Goal: Task Accomplishment & Management: Manage account settings

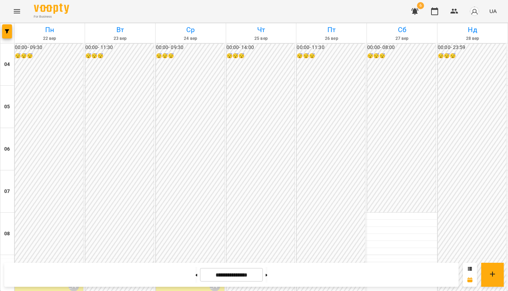
scroll to position [244, 0]
click at [195, 277] on button at bounding box center [196, 275] width 2 height 16
click at [267, 272] on button at bounding box center [266, 275] width 2 height 16
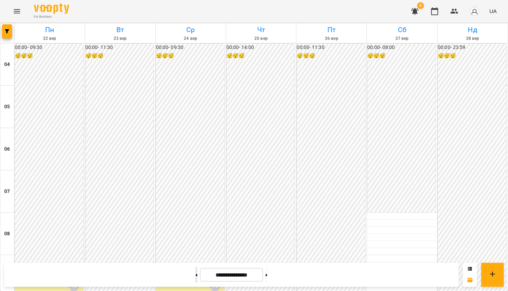
click at [195, 271] on button at bounding box center [196, 275] width 2 height 16
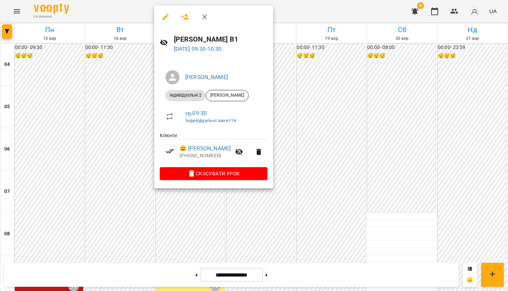
click at [88, 120] on div at bounding box center [254, 145] width 508 height 291
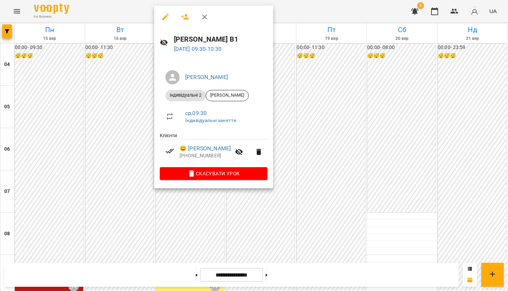
click at [133, 129] on div at bounding box center [254, 145] width 508 height 291
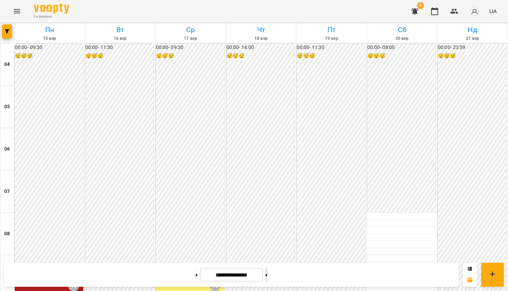
click at [267, 271] on button at bounding box center [266, 275] width 2 height 16
click at [195, 274] on button at bounding box center [196, 275] width 2 height 16
type input "**********"
